Goal: Find specific page/section: Find specific page/section

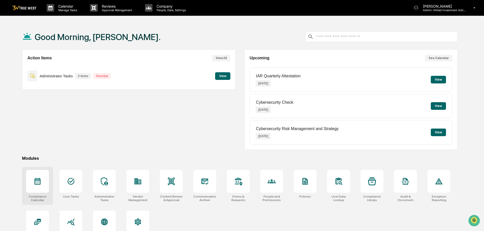
click at [39, 185] on icon at bounding box center [37, 181] width 8 height 8
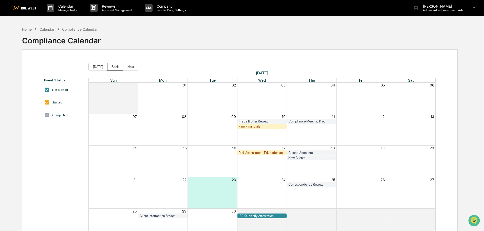
click at [113, 70] on button "Back" at bounding box center [115, 67] width 16 height 8
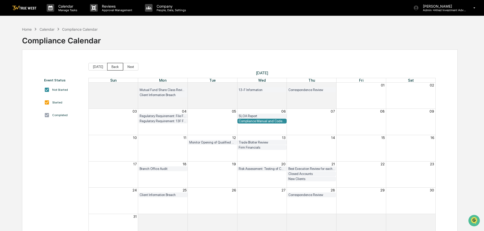
click at [113, 67] on button "Back" at bounding box center [115, 67] width 16 height 8
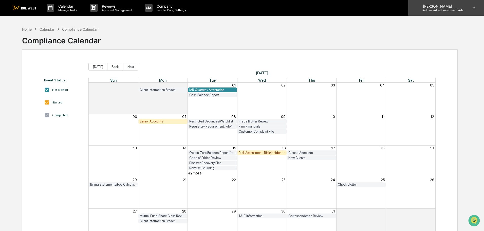
click at [440, 10] on p "Admin • Allied Investment Advisors" at bounding box center [441, 10] width 47 height 4
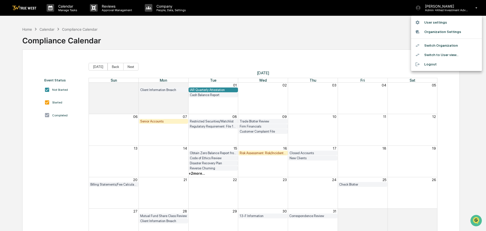
click at [436, 45] on li "Switch Organization" at bounding box center [446, 45] width 71 height 9
